Goal: Find specific page/section: Find specific page/section

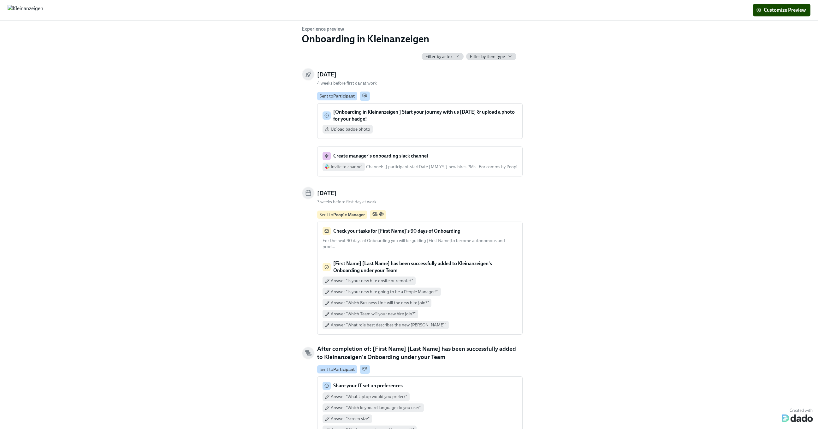
click at [443, 54] on span "Filter by actor" at bounding box center [438, 57] width 27 height 6
click at [429, 70] on input "All" at bounding box center [427, 69] width 6 height 6
checkbox input "false"
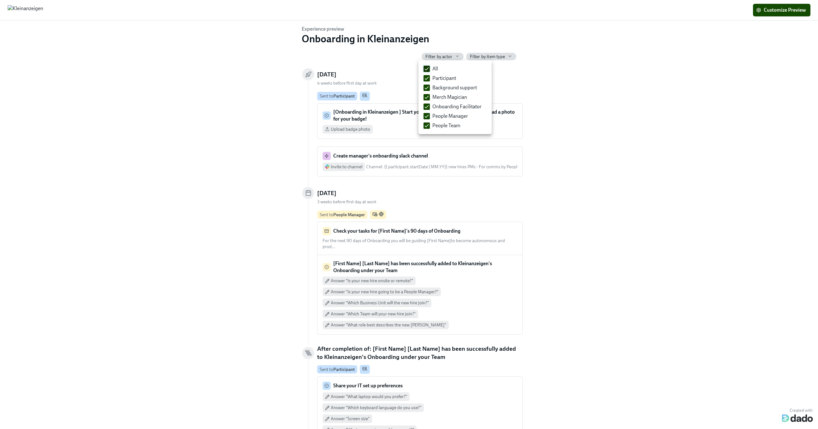
checkbox input "false"
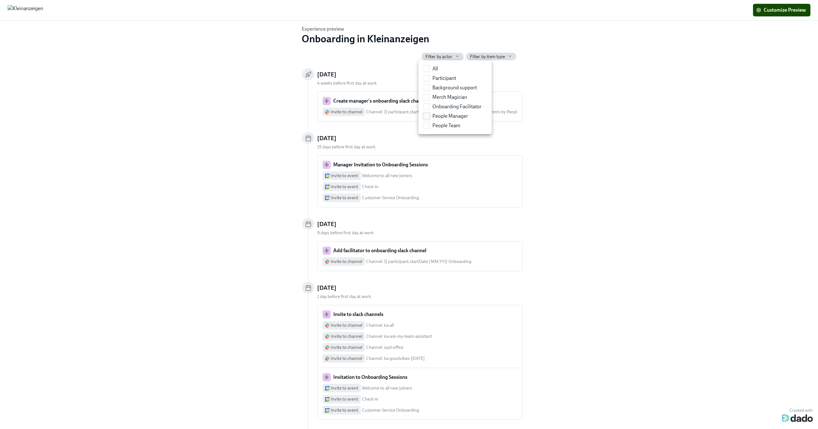
click at [429, 114] on input "People Manager" at bounding box center [427, 116] width 6 height 6
checkbox input "true"
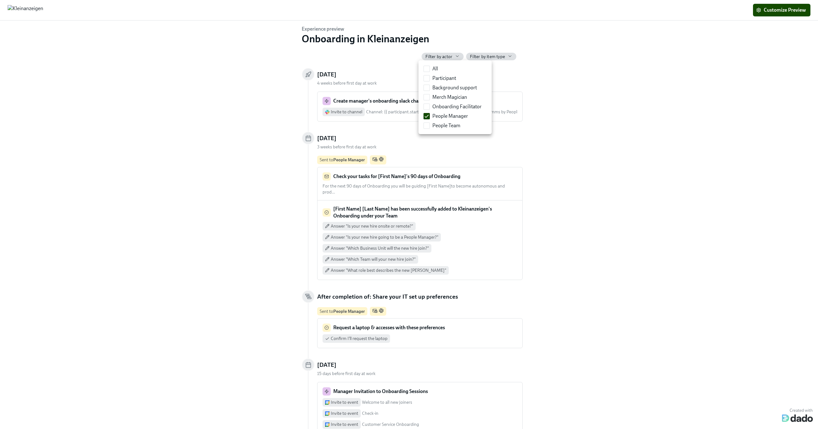
click at [545, 170] on div at bounding box center [409, 214] width 818 height 429
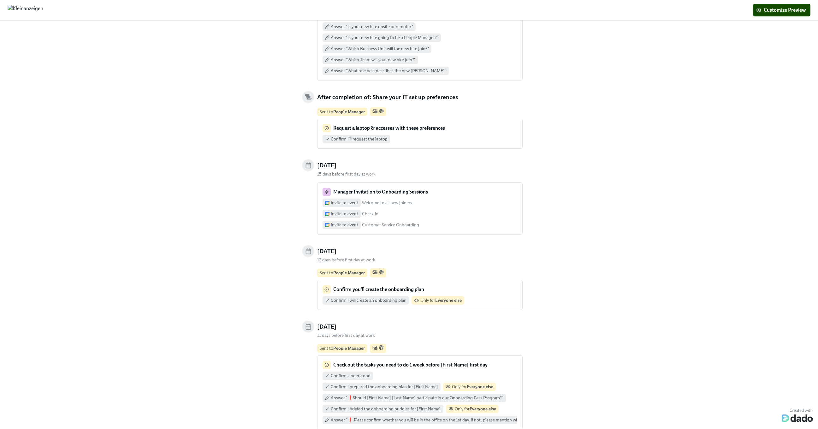
scroll to position [199, 0]
